Goal: Ask a question

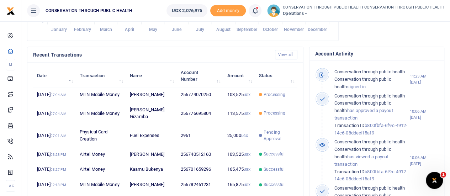
scroll to position [207, 0]
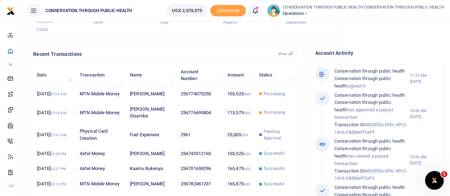
click at [433, 182] on icon "Open Intercom Messenger" at bounding box center [433, 180] width 12 height 12
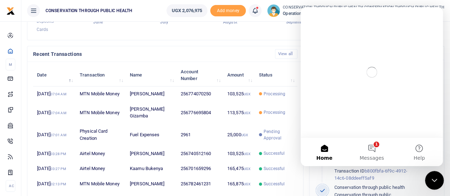
scroll to position [0, 0]
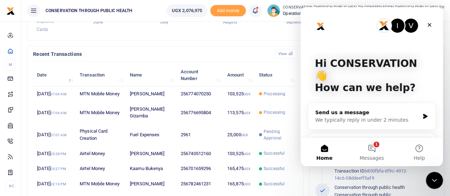
click at [354, 116] on div "We typically reply in under 2 minutes" at bounding box center [367, 119] width 104 height 7
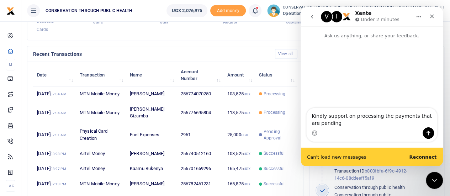
type textarea "Kindly support on processing the payments that are pending"
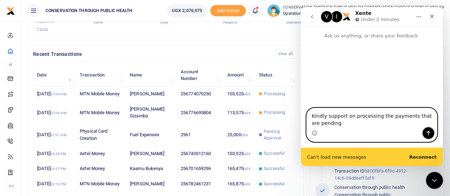
click at [428, 134] on icon "Send a message…" at bounding box center [428, 133] width 6 height 6
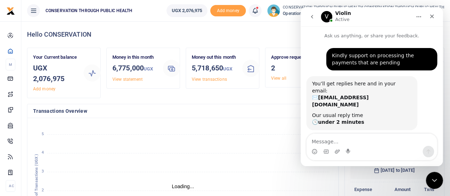
click at [232, 112] on h4 "Transactions Overview" at bounding box center [182, 111] width 299 height 8
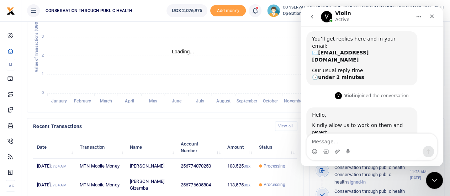
scroll to position [137, 0]
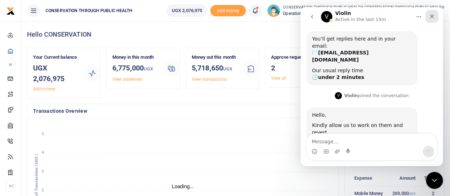
scroll to position [6, 6]
click at [432, 16] on icon "Close" at bounding box center [432, 17] width 6 height 6
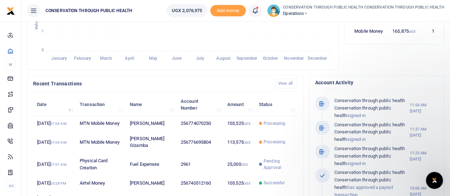
scroll to position [192, 0]
